Goal: Information Seeking & Learning: Learn about a topic

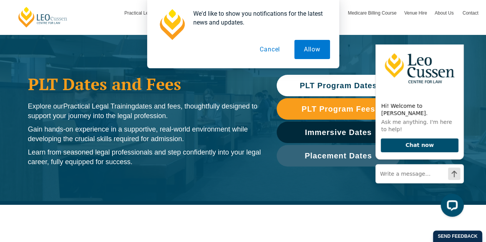
click at [272, 52] on button "Cancel" at bounding box center [270, 49] width 40 height 19
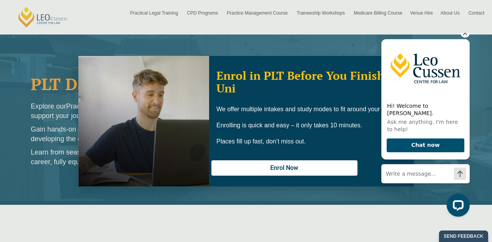
click at [464, 35] on icon "Hide greeting" at bounding box center [465, 33] width 4 height 4
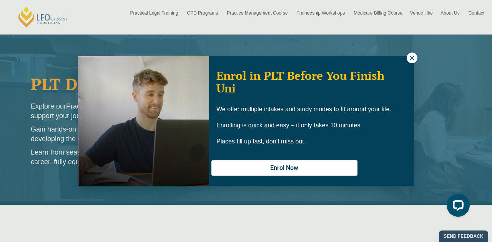
click at [410, 58] on icon at bounding box center [411, 58] width 7 height 7
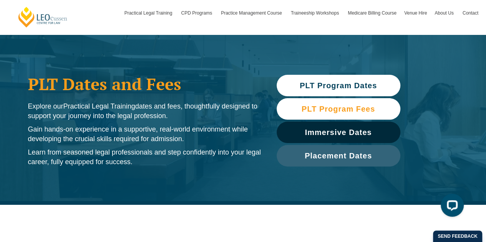
click at [348, 106] on span "PLT Program Fees" at bounding box center [338, 109] width 73 height 8
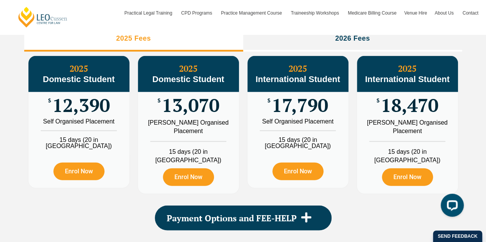
scroll to position [919, 0]
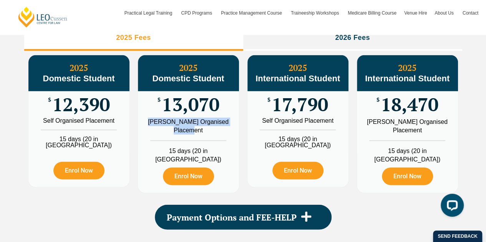
drag, startPoint x: 205, startPoint y: 139, endPoint x: 156, endPoint y: 130, distance: 49.5
click at [156, 130] on div "[PERSON_NAME] Organised Placement" at bounding box center [188, 126] width 89 height 17
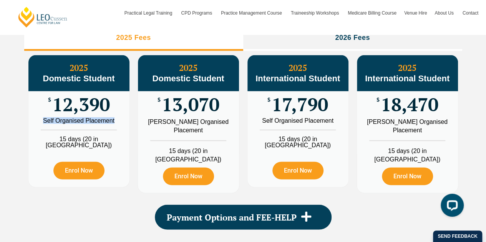
drag, startPoint x: 114, startPoint y: 128, endPoint x: 41, endPoint y: 128, distance: 73.0
click at [41, 124] on div "Self Organised Placement" at bounding box center [78, 121] width 89 height 6
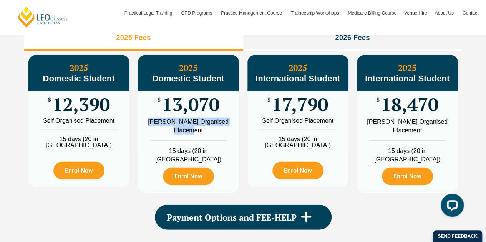
drag, startPoint x: 209, startPoint y: 137, endPoint x: 157, endPoint y: 129, distance: 52.5
click at [157, 129] on div "[PERSON_NAME] Organised Placement" at bounding box center [188, 126] width 89 height 17
drag, startPoint x: 333, startPoint y: 130, endPoint x: 280, endPoint y: 132, distance: 52.3
click at [280, 132] on ul "Self Organised Placement 15 days (20 in [GEOGRAPHIC_DATA])" at bounding box center [297, 133] width 101 height 31
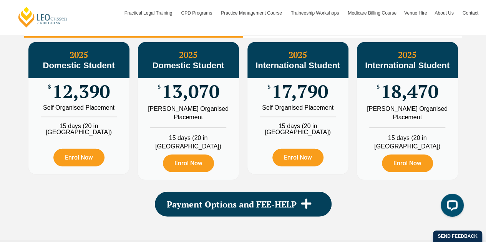
scroll to position [932, 0]
drag, startPoint x: 203, startPoint y: 125, endPoint x: 156, endPoint y: 118, distance: 47.0
click at [156, 118] on div "[PERSON_NAME] Organised Placement" at bounding box center [188, 113] width 89 height 17
click at [243, 129] on div "2025 International Student $ 17,790 Self Organised Placement 15 days (20 in [GE…" at bounding box center [297, 111] width 109 height 146
